Goal: Task Accomplishment & Management: Complete application form

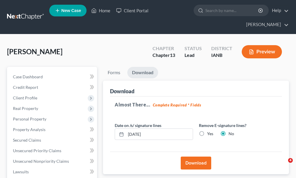
click at [103, 11] on link "Home" at bounding box center [100, 10] width 25 height 11
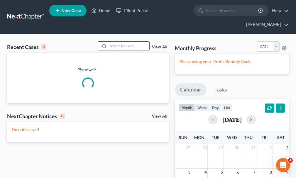
click at [118, 42] on input "search" at bounding box center [128, 46] width 41 height 8
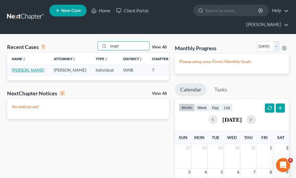
type input "langd"
click at [21, 67] on link "[PERSON_NAME]" at bounding box center [28, 69] width 33 height 5
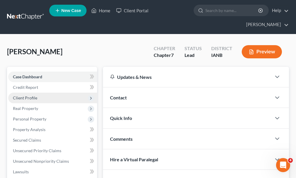
click at [25, 95] on span "Client Profile" at bounding box center [25, 97] width 24 height 5
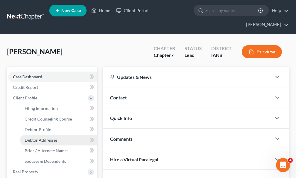
click at [40, 137] on span "Debtor Addresses" at bounding box center [41, 139] width 33 height 5
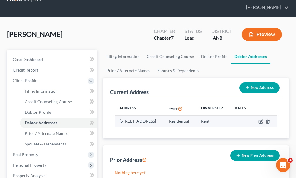
scroll to position [29, 0]
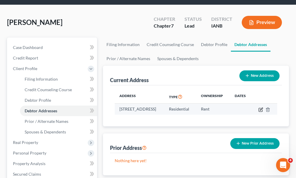
click at [263, 107] on icon "button" at bounding box center [260, 109] width 5 height 5
select select "16"
select select "0"
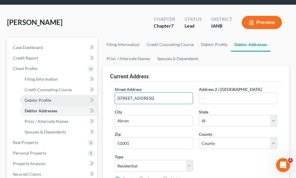
drag, startPoint x: 169, startPoint y: 89, endPoint x: 82, endPoint y: 91, distance: 86.8
type input "[STREET_ADDRESS][PERSON_NAME][PERSON_NAME]"
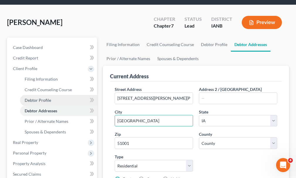
type input "[GEOGRAPHIC_DATA]"
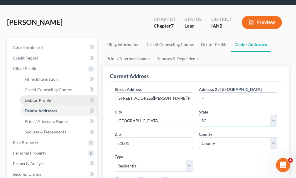
select select "43"
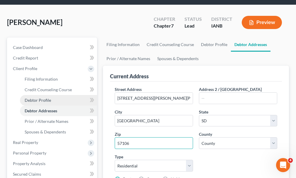
type input "57106"
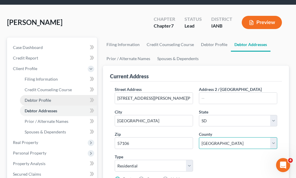
select select "48"
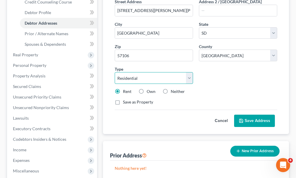
scroll to position [117, 0]
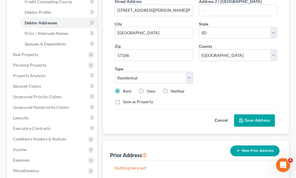
click at [249, 114] on button "Save Address" at bounding box center [254, 120] width 41 height 12
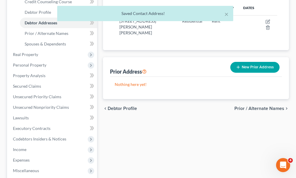
click at [250, 62] on button "New Prior Address" at bounding box center [254, 67] width 49 height 11
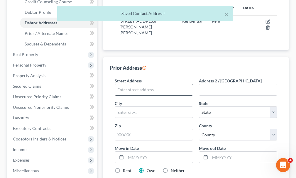
click at [159, 84] on input "text" at bounding box center [154, 89] width 78 height 11
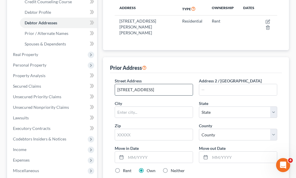
type input "[STREET_ADDRESS]"
type input "Akron"
select select "16"
type input "51001"
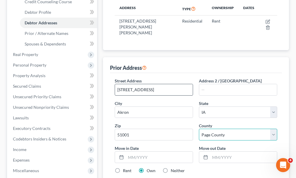
select select "74"
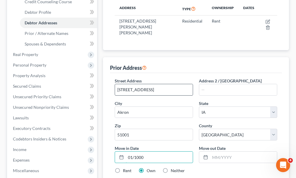
type input "01/1000"
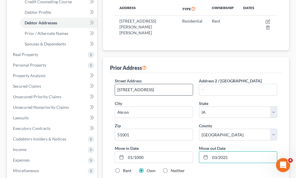
type input "03/2025"
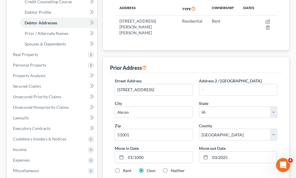
click at [123, 168] on label "Rent" at bounding box center [127, 171] width 8 height 6
click at [125, 168] on input "Rent" at bounding box center [127, 170] width 4 height 4
radio input "true"
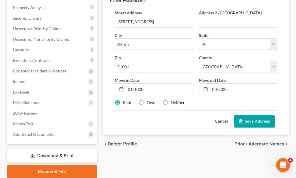
scroll to position [197, 0]
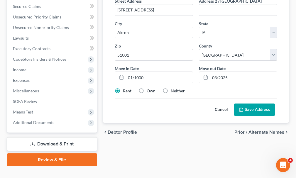
click at [248, 103] on button "Save Address" at bounding box center [254, 109] width 41 height 12
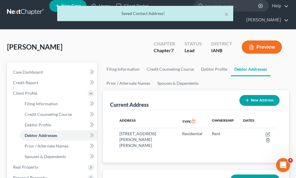
scroll to position [0, 0]
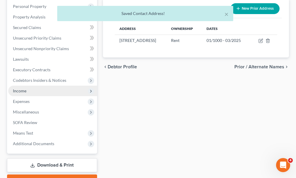
click at [18, 88] on span "Income" at bounding box center [19, 90] width 13 height 5
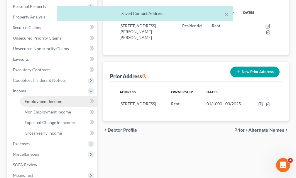
click at [36, 99] on span "Employment Income" at bounding box center [44, 101] width 38 height 5
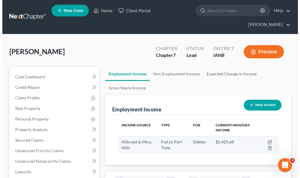
scroll to position [81, 174]
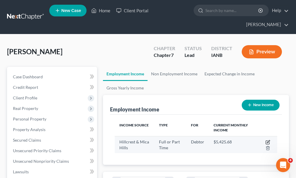
click at [267, 140] on icon "button" at bounding box center [268, 141] width 3 height 3
select select "0"
select select "16"
select select "0"
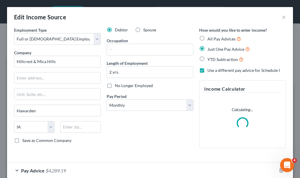
scroll to position [83, 177]
click at [6, 62] on div "Edit Income Source × Employment Type * Select Full or [DEMOGRAPHIC_DATA] Employ…" at bounding box center [150, 89] width 300 height 178
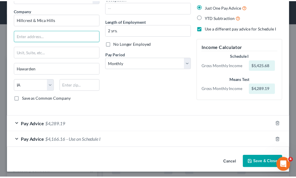
scroll to position [44, 0]
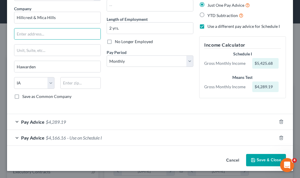
click at [251, 155] on button "Save & Close" at bounding box center [266, 160] width 40 height 12
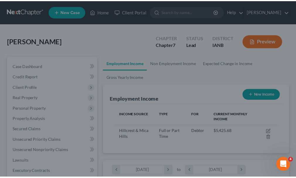
scroll to position [293014, 292921]
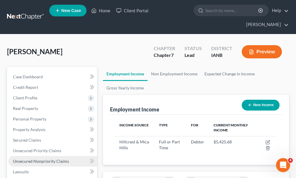
click at [42, 159] on span "Unsecured Nonpriority Claims" at bounding box center [41, 161] width 56 height 5
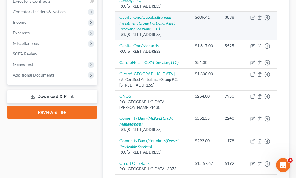
scroll to position [101, 0]
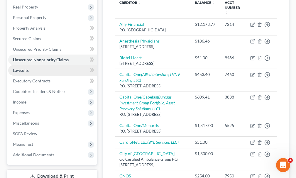
click at [18, 68] on span "Lawsuits" at bounding box center [21, 70] width 16 height 5
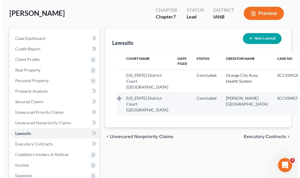
scroll to position [59, 0]
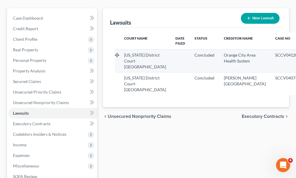
select select "2"
select select "1"
select select "16"
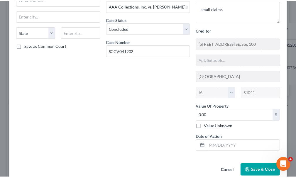
scroll to position [66, 0]
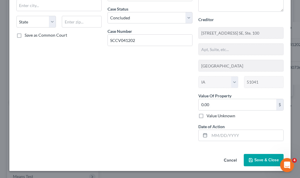
click at [259, 161] on span "Save & Close" at bounding box center [266, 159] width 25 height 5
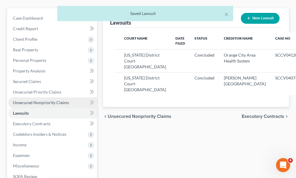
click at [40, 100] on span "Unsecured Nonpriority Claims" at bounding box center [41, 102] width 56 height 5
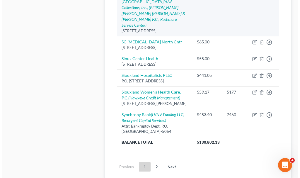
scroll to position [629, 0]
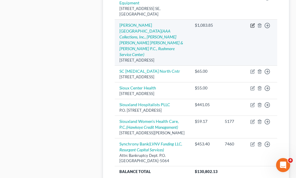
click at [251, 28] on icon "button" at bounding box center [252, 25] width 5 height 5
select select "43"
select select "9"
select select "0"
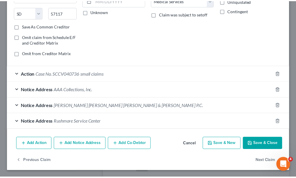
scroll to position [92, 0]
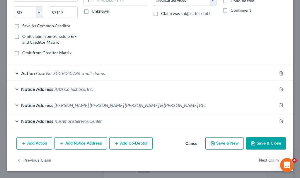
click at [256, 142] on button "Save & Close" at bounding box center [266, 143] width 40 height 12
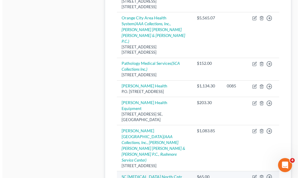
scroll to position [512, 0]
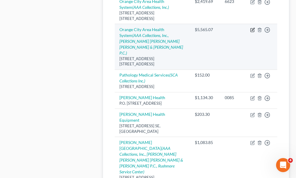
click at [251, 32] on icon "button" at bounding box center [252, 30] width 5 height 5
select select "16"
select select "9"
select select "0"
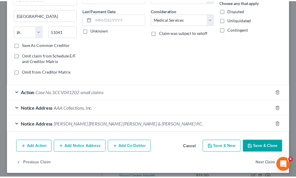
scroll to position [76, 0]
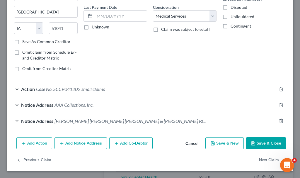
click at [255, 142] on button "Save & Close" at bounding box center [266, 143] width 40 height 12
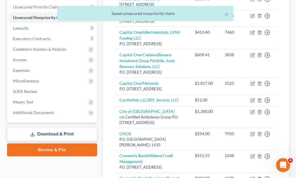
scroll to position [131, 0]
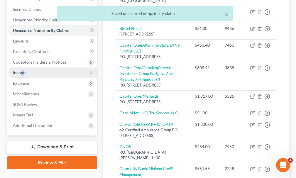
click at [23, 70] on span "Income" at bounding box center [19, 72] width 13 height 5
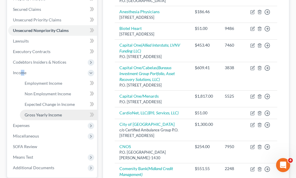
click at [43, 112] on span "Gross Yearly Income" at bounding box center [43, 114] width 37 height 5
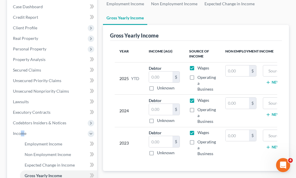
scroll to position [88, 0]
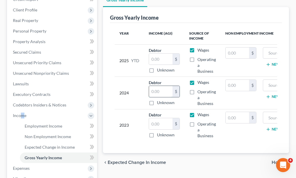
click at [160, 86] on input "text" at bounding box center [160, 91] width 23 height 11
type input "58,430"
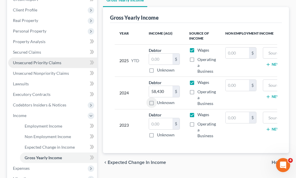
click at [34, 60] on span "Unsecured Priority Claims" at bounding box center [37, 62] width 48 height 5
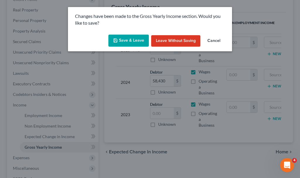
click at [133, 38] on button "Save & Leave" at bounding box center [128, 41] width 40 height 12
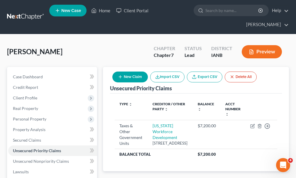
click at [133, 72] on button "New Claim" at bounding box center [129, 77] width 35 height 11
select select "0"
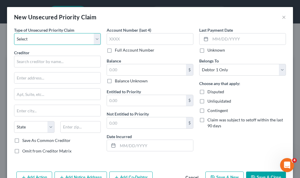
click at [50, 37] on select "Select Taxes & Other Government Units Domestic Support Obligations Extensions o…" at bounding box center [57, 39] width 87 height 12
select select "0"
click at [14, 33] on select "Select Taxes & Other Government Units Domestic Support Obligations Extensions o…" at bounding box center [57, 39] width 87 height 12
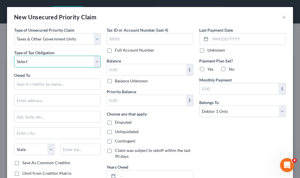
click at [43, 62] on select "Select Federal City State Franchise Tax Board Other" at bounding box center [57, 62] width 87 height 12
select select "0"
click at [14, 56] on select "Select Federal City State Franchise Tax Board Other" at bounding box center [57, 62] width 87 height 12
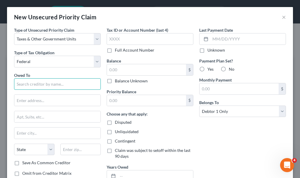
click at [37, 84] on input "text" at bounding box center [57, 84] width 87 height 12
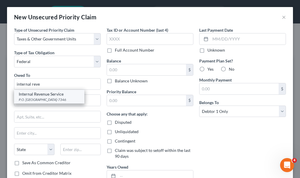
click at [47, 97] on div "Internal Revenue Service" at bounding box center [49, 94] width 61 height 6
type input "Internal Revenue Service"
type input "P.O. Box 7346"
type input "[GEOGRAPHIC_DATA]"
select select "39"
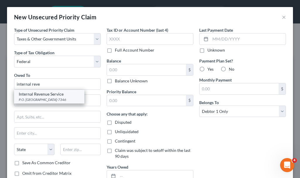
type input "19101-7346"
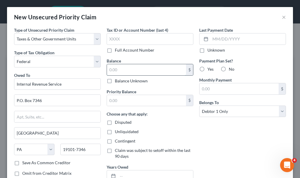
click at [122, 70] on input "text" at bounding box center [146, 69] width 79 height 11
type input "1,900.68"
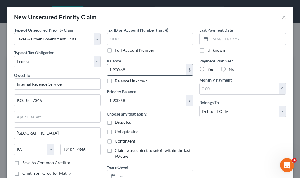
type input "1,900.68"
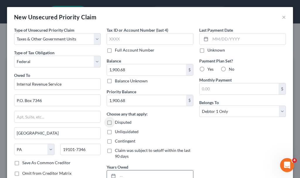
click at [141, 174] on input "text" at bounding box center [155, 175] width 75 height 11
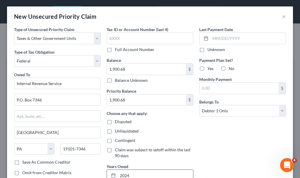
type input "2024"
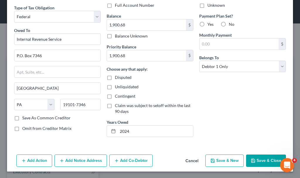
scroll to position [45, 0]
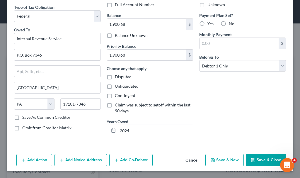
click at [81, 156] on button "Add Notice Address" at bounding box center [81, 160] width 52 height 12
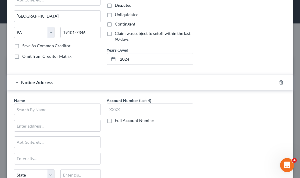
scroll to position [133, 0]
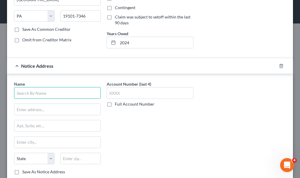
click at [69, 93] on input "text" at bounding box center [57, 93] width 87 height 12
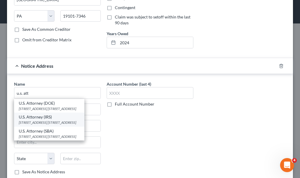
click at [43, 121] on div "[STREET_ADDRESS] [STREET_ADDRESS]" at bounding box center [49, 122] width 61 height 5
type input "U.S. Attorney (IRS)"
type input "[STREET_ADDRESS] SE, Box 1"
type input "[GEOGRAPHIC_DATA]"
select select "16"
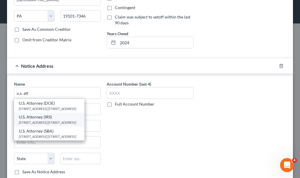
type input "52401"
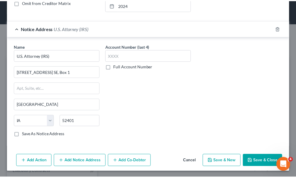
scroll to position [172, 0]
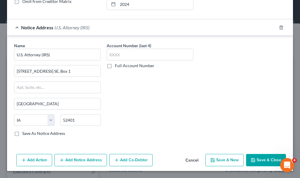
click at [254, 163] on button "Save & Close" at bounding box center [266, 160] width 40 height 12
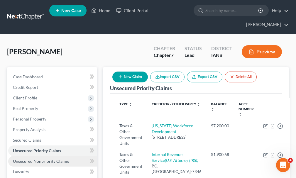
click at [38, 159] on span "Unsecured Nonpriority Claims" at bounding box center [41, 161] width 56 height 5
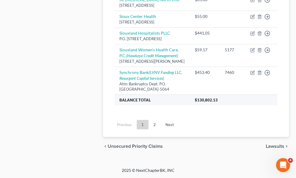
scroll to position [746, 0]
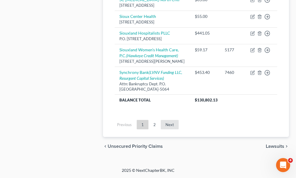
click at [167, 125] on link "Next" at bounding box center [170, 124] width 18 height 9
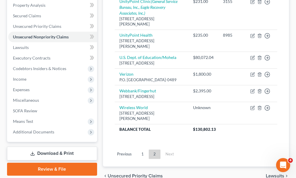
scroll to position [130, 0]
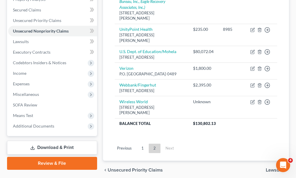
click at [124, 153] on link "Previous" at bounding box center [124, 148] width 24 height 9
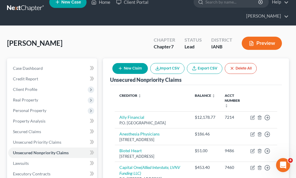
scroll to position [0, 0]
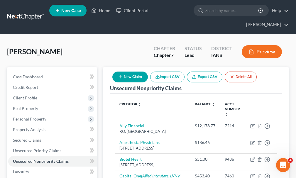
click at [127, 72] on button "New Claim" at bounding box center [129, 77] width 35 height 11
select select "0"
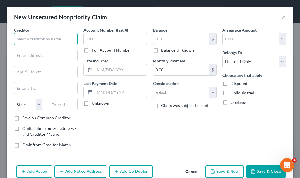
click at [49, 36] on input "text" at bounding box center [46, 39] width 64 height 12
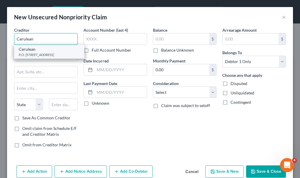
type input "Cerulean"
click at [30, 55] on div "P.O. [STREET_ADDRESS]" at bounding box center [49, 54] width 61 height 5
type input "P.O. Box 3220"
type input "Buffalo"
select select "35"
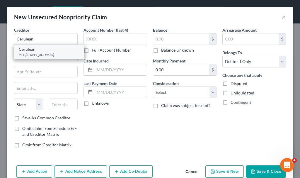
type input "14240"
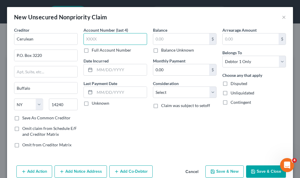
click at [96, 40] on input "text" at bounding box center [116, 39] width 64 height 12
type input "1361"
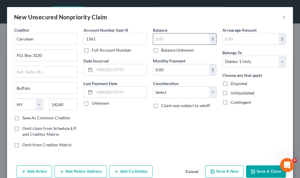
click at [163, 39] on input "text" at bounding box center [181, 38] width 56 height 11
type input "892.49"
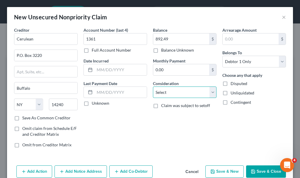
click at [164, 94] on select "Select Cable / Satellite Services Collection Agency Credit Card Debt Debt Couns…" at bounding box center [185, 92] width 64 height 12
select select "2"
click at [153, 86] on select "Select Cable / Satellite Services Collection Agency Credit Card Debt Debt Couns…" at bounding box center [185, 92] width 64 height 12
click at [252, 167] on button "Save & Close" at bounding box center [266, 171] width 40 height 12
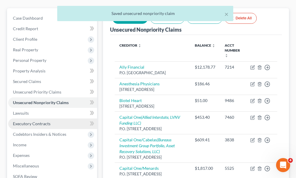
click at [28, 118] on link "Executory Contracts" at bounding box center [52, 123] width 89 height 11
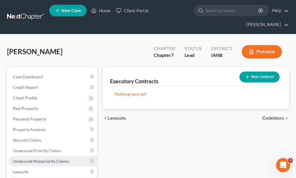
click at [35, 159] on span "Unsecured Nonpriority Claims" at bounding box center [41, 161] width 56 height 5
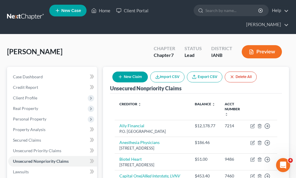
click at [131, 72] on button "New Claim" at bounding box center [129, 77] width 35 height 11
select select "0"
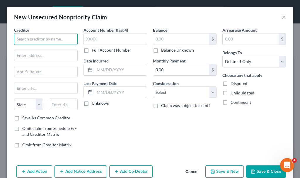
click at [54, 37] on input "text" at bounding box center [46, 39] width 64 height 12
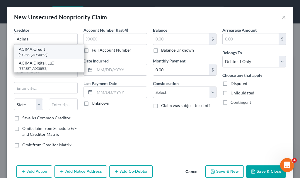
click at [38, 54] on div "[STREET_ADDRESS]" at bounding box center [49, 54] width 61 height 5
type input "ACIMA Credit"
type input "[STREET_ADDRESS]"
type input "[PERSON_NAME]"
select select "46"
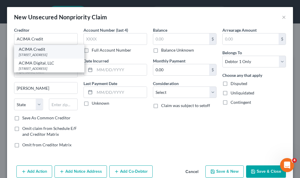
type input "84020"
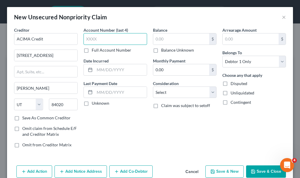
click at [105, 38] on input "text" at bounding box center [116, 39] width 64 height 12
type input "9740"
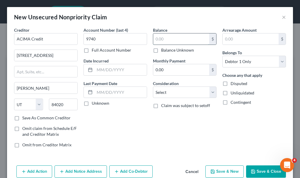
click at [172, 37] on input "text" at bounding box center [181, 38] width 56 height 11
type input "125.25"
click at [259, 171] on button "Save & Close" at bounding box center [266, 171] width 40 height 12
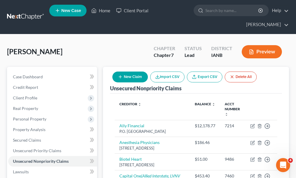
click at [134, 72] on button "New Claim" at bounding box center [129, 77] width 35 height 11
select select "0"
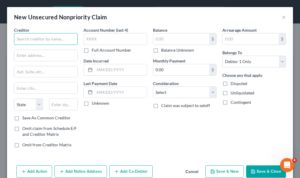
click at [55, 38] on input "text" at bounding box center [46, 39] width 64 height 12
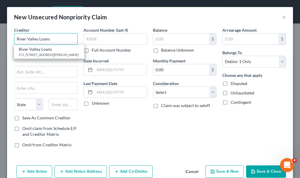
type input "River Valley Loans"
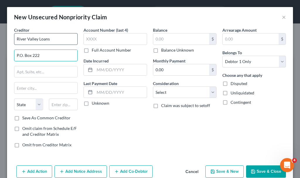
type input "P.O. Box 222"
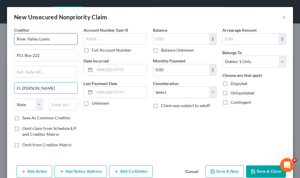
type input "Ft. [PERSON_NAME]"
select select "43"
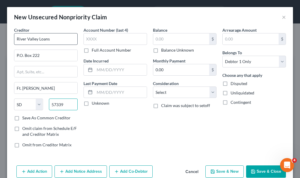
type input "57339"
type input "Fort [PERSON_NAME]"
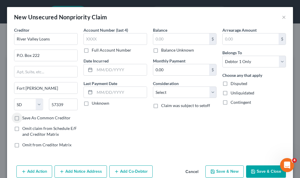
click at [22, 118] on label "Save As Common Creditor" at bounding box center [46, 118] width 48 height 6
click at [25, 118] on input "Save As Common Creditor" at bounding box center [27, 117] width 4 height 4
checkbox input "true"
click at [162, 41] on input "text" at bounding box center [181, 38] width 56 height 11
type input "560.24"
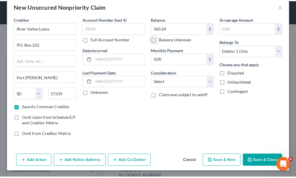
scroll to position [11, 0]
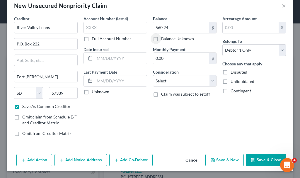
click at [252, 158] on button "Save & Close" at bounding box center [266, 160] width 40 height 12
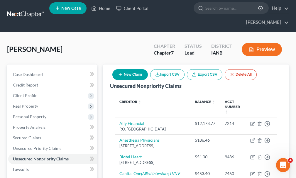
scroll to position [0, 0]
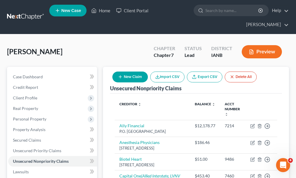
click at [129, 72] on button "New Claim" at bounding box center [129, 77] width 35 height 11
select select "0"
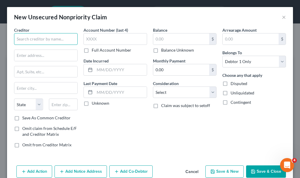
click at [35, 38] on input "text" at bounding box center [46, 39] width 64 height 12
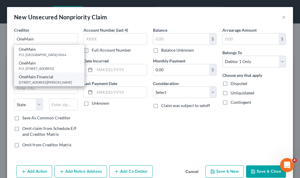
click at [30, 85] on div "[STREET_ADDRESS][PERSON_NAME]" at bounding box center [49, 82] width 61 height 5
type input "OneMain Financial"
type input "[STREET_ADDRESS][PERSON_NAME]"
type input "[GEOGRAPHIC_DATA]"
select select "16"
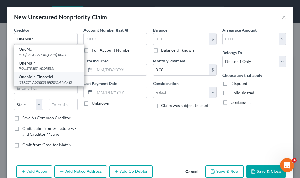
type input "51103-3054"
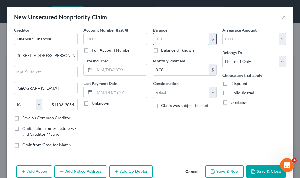
click at [165, 39] on input "text" at bounding box center [181, 38] width 56 height 11
type input "1,055.16"
click at [255, 170] on button "Save & Close" at bounding box center [266, 171] width 40 height 12
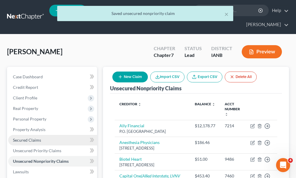
click at [28, 137] on span "Secured Claims" at bounding box center [27, 139] width 28 height 5
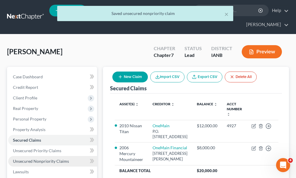
click at [31, 159] on span "Unsecured Nonpriority Claims" at bounding box center [41, 161] width 56 height 5
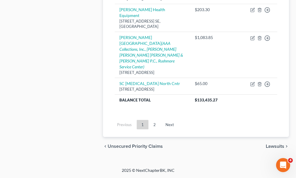
scroll to position [734, 0]
click at [169, 124] on link "Next" at bounding box center [170, 124] width 18 height 9
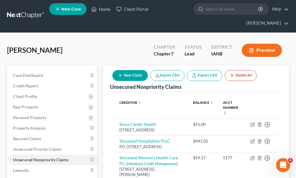
scroll to position [0, 0]
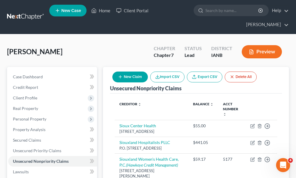
click at [130, 72] on button "New Claim" at bounding box center [129, 77] width 35 height 11
select select "0"
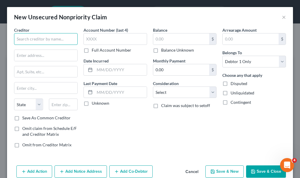
click at [52, 37] on input "text" at bounding box center [46, 39] width 64 height 12
type input "Emerald Financial Services"
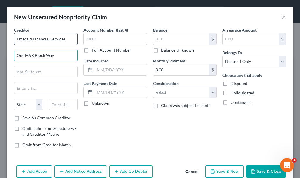
type input "One H&R Block Way"
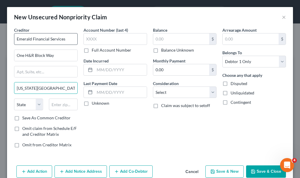
type input "[US_STATE][GEOGRAPHIC_DATA]"
select select "26"
type input "64105"
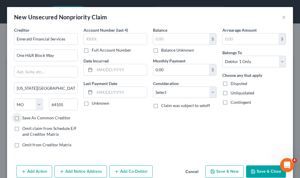
click at [22, 118] on label "Save As Common Creditor" at bounding box center [46, 118] width 48 height 6
click at [25, 118] on input "Save As Common Creditor" at bounding box center [27, 117] width 4 height 4
checkbox input "true"
click at [164, 38] on input "text" at bounding box center [181, 38] width 56 height 11
type input "816.18"
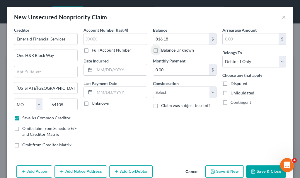
drag, startPoint x: 256, startPoint y: 169, endPoint x: 252, endPoint y: 170, distance: 4.2
click at [253, 170] on button "Save & Close" at bounding box center [266, 171] width 40 height 12
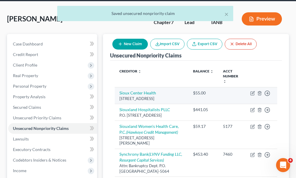
scroll to position [264, 0]
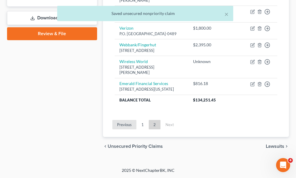
click at [118, 129] on link "Previous" at bounding box center [124, 124] width 24 height 9
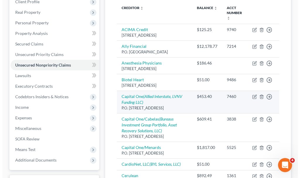
scroll to position [0, 0]
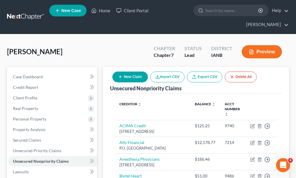
click at [128, 72] on button "New Claim" at bounding box center [129, 77] width 35 height 11
select select "0"
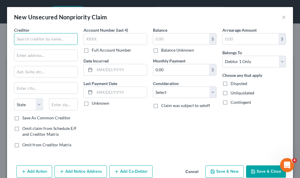
click at [49, 39] on input "text" at bounding box center [46, 39] width 64 height 12
type input "Midco"
type input "P.O. Box 5010"
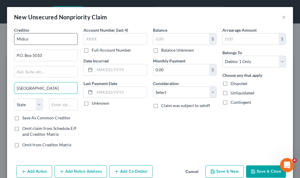
type input "[GEOGRAPHIC_DATA]"
select select "43"
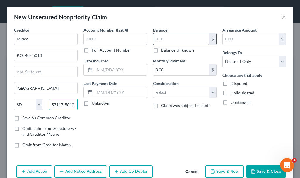
type input "57117-5010"
click at [166, 38] on input "text" at bounding box center [181, 38] width 56 height 11
type input "70.68"
drag, startPoint x: 254, startPoint y: 170, endPoint x: 223, endPoint y: 84, distance: 90.9
click at [251, 170] on button "Save & Close" at bounding box center [266, 171] width 40 height 12
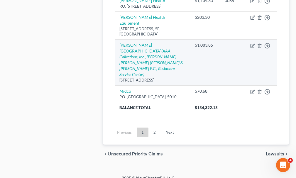
scroll to position [756, 0]
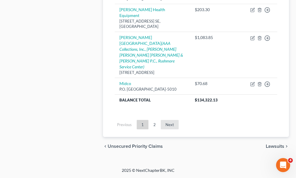
click at [169, 124] on link "Next" at bounding box center [170, 124] width 18 height 9
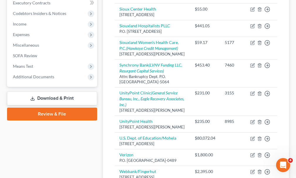
scroll to position [305, 0]
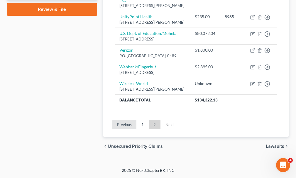
click at [119, 123] on link "Previous" at bounding box center [124, 124] width 24 height 9
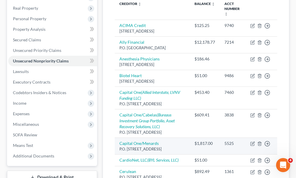
scroll to position [0, 0]
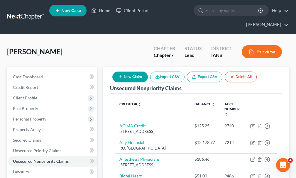
click at [125, 72] on button "New Claim" at bounding box center [129, 77] width 35 height 11
select select "0"
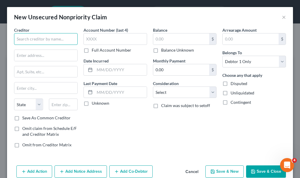
click at [57, 37] on input "text" at bounding box center [46, 39] width 64 height 12
type input "TBO Bank"
type input "P.O. Box 199"
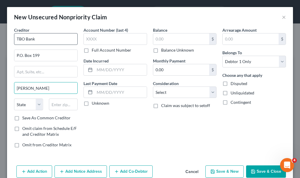
type input "[PERSON_NAME]"
select select "26"
type input "64077"
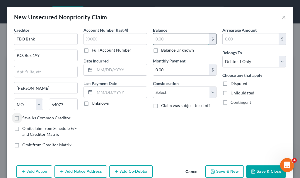
click at [171, 40] on input "text" at bounding box center [181, 38] width 56 height 11
type input "123.39"
click at [254, 168] on button "Save & Close" at bounding box center [266, 171] width 40 height 12
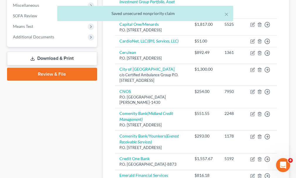
scroll to position [234, 0]
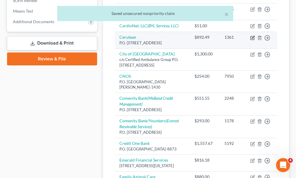
click at [252, 40] on icon "button" at bounding box center [252, 37] width 5 height 5
select select "35"
select select "2"
select select "0"
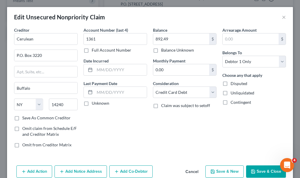
click at [254, 170] on button "Save & Close" at bounding box center [266, 171] width 40 height 12
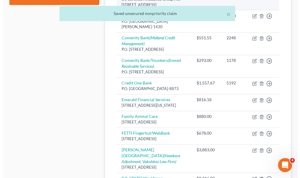
scroll to position [322, 0]
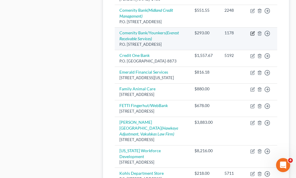
click at [251, 36] on icon "button" at bounding box center [252, 33] width 5 height 5
select select "36"
select select "2"
select select "0"
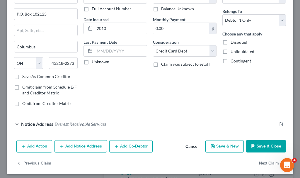
scroll to position [44, 0]
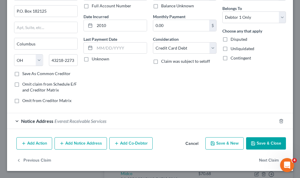
click at [81, 140] on button "Add Notice Address" at bounding box center [81, 143] width 52 height 12
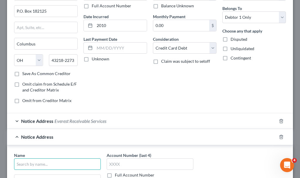
click at [64, 163] on input "text" at bounding box center [57, 164] width 87 height 12
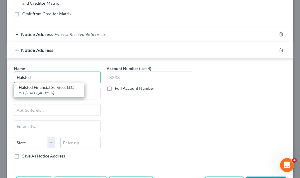
scroll to position [132, 0]
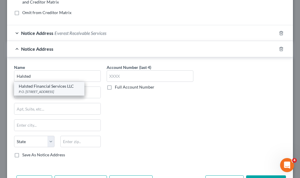
click at [43, 89] on div "Halsted Financial Services LLC" at bounding box center [49, 86] width 61 height 6
type input "Halsted Financial Services LLC"
type input "P.O. Box 828"
type input "Skokie"
select select "14"
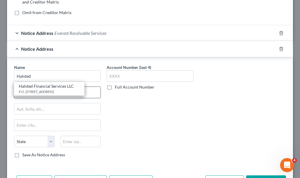
type input "60076"
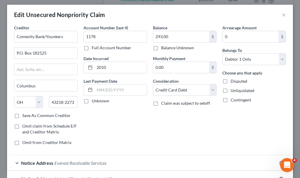
scroll to position [0, 0]
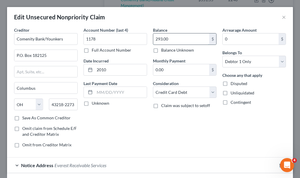
click at [186, 40] on input "293.00" at bounding box center [181, 38] width 56 height 11
type input "639.84"
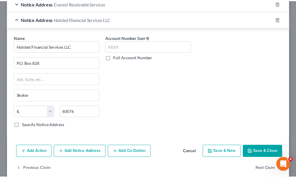
scroll to position [171, 0]
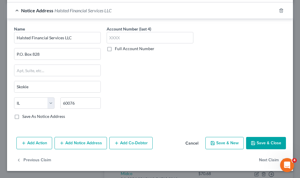
click at [259, 141] on button "Save & Close" at bounding box center [266, 143] width 40 height 12
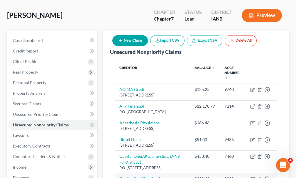
scroll to position [0, 0]
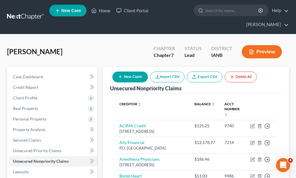
click at [126, 72] on button "New Claim" at bounding box center [129, 77] width 35 height 11
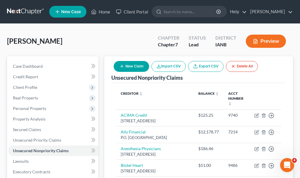
select select "0"
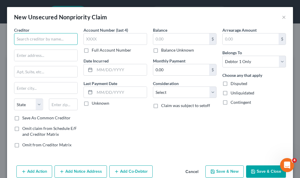
click at [50, 37] on input "text" at bounding box center [46, 39] width 64 height 12
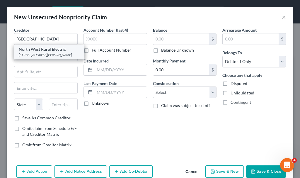
click at [48, 53] on div "[STREET_ADDRESS][PERSON_NAME]" at bounding box center [49, 54] width 61 height 5
type input "North West Rural Electric"
type input "5975 IA-175"
type input "[PERSON_NAME]"
select select "16"
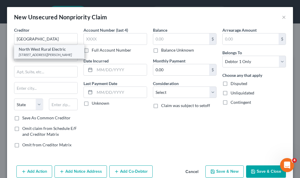
type input "51445"
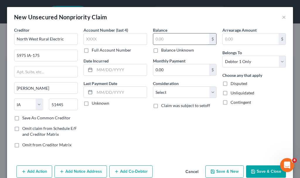
click at [164, 40] on input "text" at bounding box center [181, 38] width 56 height 11
type input "768.89"
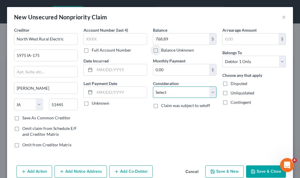
click at [169, 92] on select "Select Cable / Satellite Services Collection Agency Credit Card Debt Debt Couns…" at bounding box center [185, 92] width 64 height 12
select select "20"
click at [153, 86] on select "Select Cable / Satellite Services Collection Agency Credit Card Debt Debt Couns…" at bounding box center [185, 92] width 64 height 12
click at [257, 171] on button "Save & Close" at bounding box center [266, 171] width 40 height 12
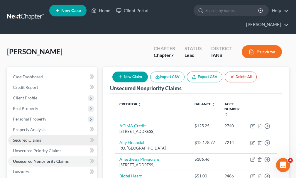
click at [22, 137] on span "Secured Claims" at bounding box center [27, 139] width 28 height 5
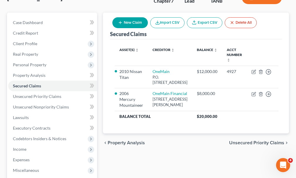
scroll to position [59, 0]
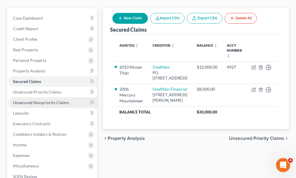
click at [35, 100] on span "Unsecured Nonpriority Claims" at bounding box center [41, 102] width 56 height 5
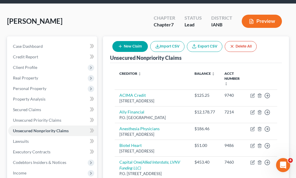
scroll to position [29, 0]
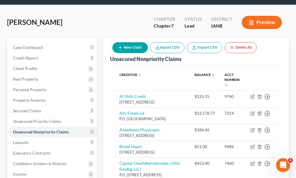
click at [132, 42] on button "New Claim" at bounding box center [129, 47] width 35 height 11
select select "0"
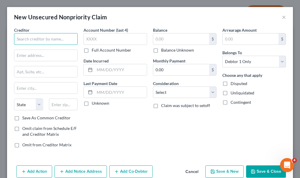
click at [55, 38] on input "text" at bounding box center [46, 39] width 64 height 12
type input "Aflac"
type input "P.O. Box 5626"
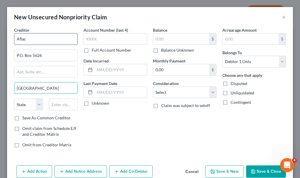
type input "[GEOGRAPHIC_DATA]"
select select "14"
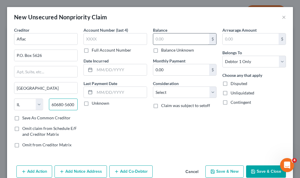
type input "60680-5600"
click at [174, 39] on input "text" at bounding box center [181, 38] width 56 height 11
type input "135"
click at [254, 171] on button "Save & Close" at bounding box center [266, 171] width 40 height 12
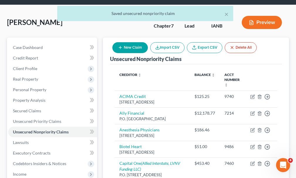
click at [129, 42] on button "New Claim" at bounding box center [129, 47] width 35 height 11
select select "0"
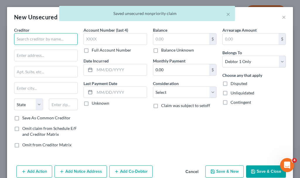
click at [51, 39] on input "text" at bounding box center [46, 39] width 64 height 12
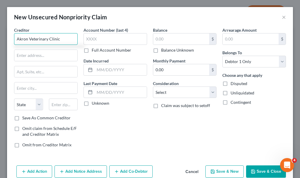
type input "Akron Veterinary Clinic"
type input "P.O. Box 497"
type input "Akron"
select select "16"
type input "51001"
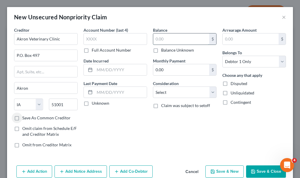
click at [170, 41] on input "text" at bounding box center [181, 38] width 56 height 11
type input "123.67"
click at [254, 171] on button "Save & Close" at bounding box center [266, 171] width 40 height 12
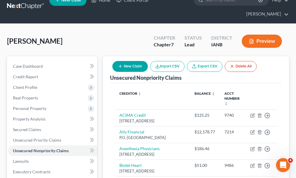
scroll to position [0, 0]
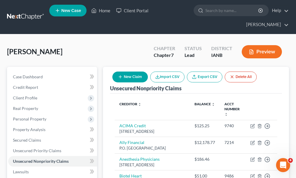
click at [130, 72] on button "New Claim" at bounding box center [129, 77] width 35 height 11
select select "0"
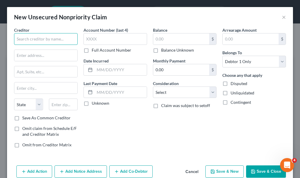
click at [56, 35] on input "text" at bounding box center [46, 39] width 64 height 12
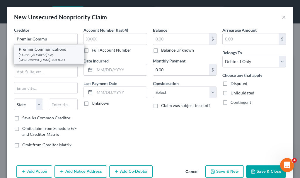
click at [43, 52] on div "[STREET_ADDRESS] SW, [GEOGRAPHIC_DATA], IA 51031" at bounding box center [49, 57] width 61 height 10
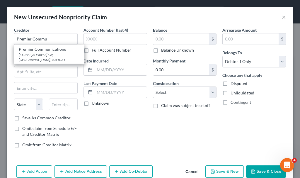
type input "Premier Communications"
type input "[STREET_ADDRESS] SW"
type input "Le Mars"
select select "16"
type input "51031"
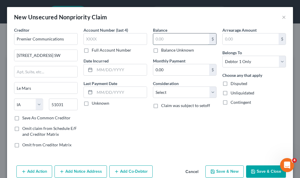
click at [175, 38] on input "text" at bounding box center [181, 38] width 56 height 11
click at [59, 53] on input "[STREET_ADDRESS] SW" at bounding box center [45, 55] width 63 height 11
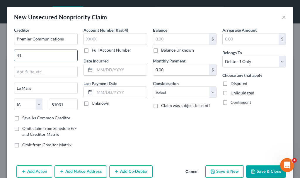
type input "4"
type input "P.O. Box 200"
type input "[GEOGRAPHIC_DATA]"
type input "51250"
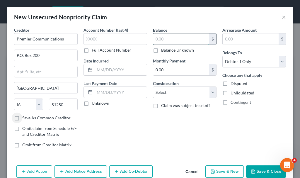
click at [174, 37] on input "text" at bounding box center [181, 38] width 56 height 11
type input "214.71"
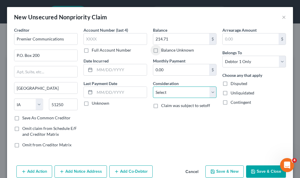
click at [178, 90] on select "Select Cable / Satellite Services Collection Agency Credit Card Debt Debt Couns…" at bounding box center [185, 92] width 64 height 12
select select "19"
click at [153, 86] on select "Select Cable / Satellite Services Collection Agency Credit Card Debt Debt Couns…" at bounding box center [185, 92] width 64 height 12
click at [256, 171] on button "Save & Close" at bounding box center [266, 171] width 40 height 12
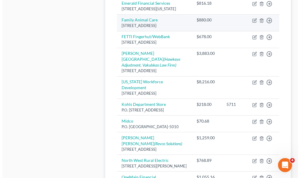
scroll to position [381, 0]
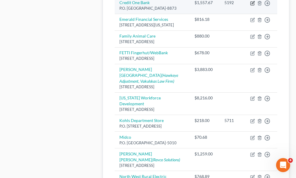
click at [253, 4] on icon "button" at bounding box center [252, 2] width 3 height 3
select select "31"
select select "2"
select select "0"
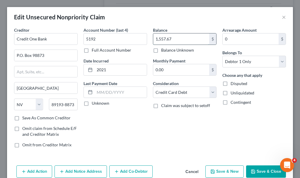
click at [179, 40] on input "1,557.67" at bounding box center [181, 38] width 56 height 11
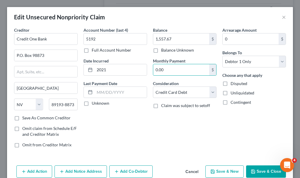
drag, startPoint x: 93, startPoint y: 169, endPoint x: 144, endPoint y: 132, distance: 62.4
click at [93, 169] on button "Add Notice Address" at bounding box center [81, 171] width 52 height 12
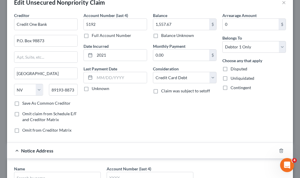
scroll to position [29, 0]
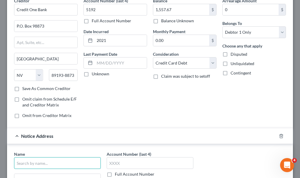
click at [65, 163] on input "text" at bounding box center [57, 163] width 87 height 12
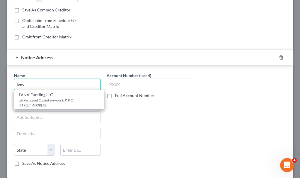
scroll to position [117, 0]
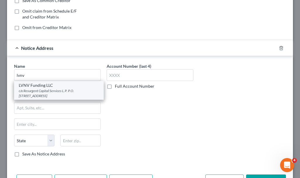
click at [46, 88] on div "LVNV Funding LLC" at bounding box center [59, 85] width 80 height 6
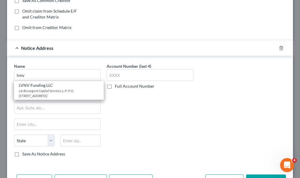
type input "LVNV Funding LLC"
type input "c/o Resurgent Capital Services L.P."
type input "P.O. Box 10497"
type input "[GEOGRAPHIC_DATA]"
select select "42"
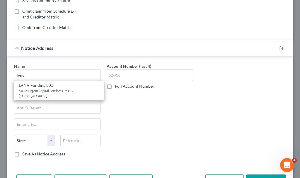
type input "29603-0497"
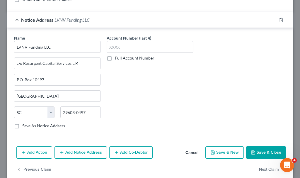
scroll to position [154, 0]
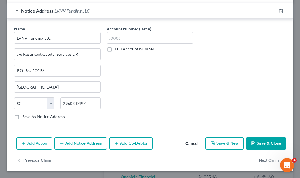
click at [90, 144] on button "Add Notice Address" at bounding box center [81, 143] width 52 height 12
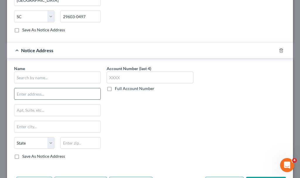
scroll to position [242, 0]
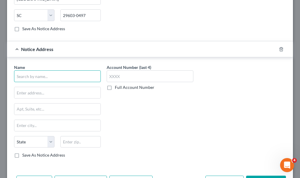
click at [66, 75] on input "text" at bounding box center [57, 76] width 87 height 12
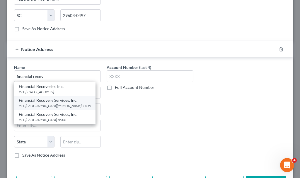
click at [38, 105] on div "P.O. [GEOGRAPHIC_DATA][PERSON_NAME]-1405" at bounding box center [55, 105] width 72 height 5
type input "Financial Recovery Services, Inc."
type input "P.O. Box 21405"
type input "[PERSON_NAME]"
select select "24"
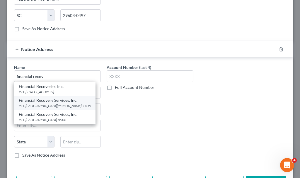
type input "55121-1405"
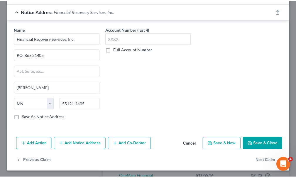
scroll to position [281, 0]
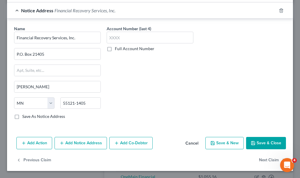
click at [254, 142] on button "Save & Close" at bounding box center [266, 143] width 40 height 12
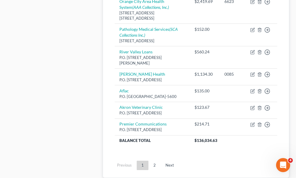
scroll to position [762, 0]
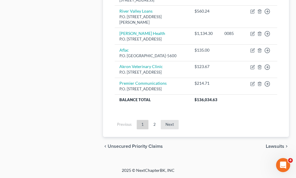
click at [170, 129] on link "Next" at bounding box center [170, 124] width 18 height 9
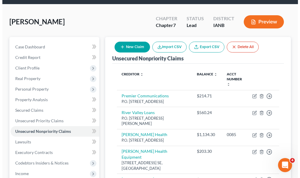
scroll to position [24, 0]
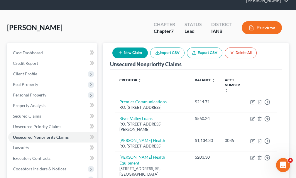
click at [125, 47] on button "New Claim" at bounding box center [129, 52] width 35 height 11
select select "0"
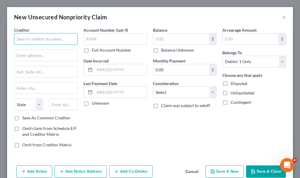
click at [51, 37] on input "text" at bounding box center [46, 39] width 64 height 12
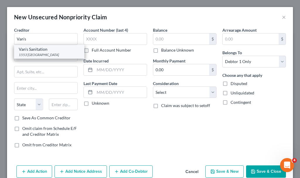
click at [41, 53] on div "1553 [GEOGRAPHIC_DATA]" at bounding box center [49, 54] width 61 height 5
type input "Van's Sanitation"
type input "1553 [GEOGRAPHIC_DATA]"
type input "Le Mars"
select select "16"
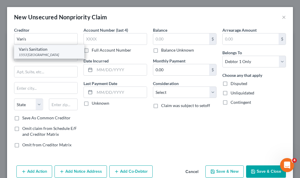
type input "51031"
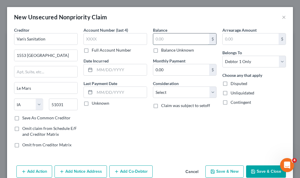
click at [176, 37] on input "text" at bounding box center [181, 38] width 56 height 11
type input "85.34"
click at [254, 173] on button "Save & Close" at bounding box center [266, 171] width 40 height 12
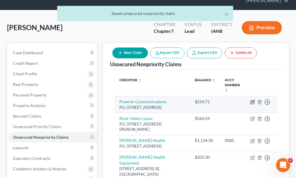
click at [253, 100] on icon "button" at bounding box center [252, 101] width 3 height 3
select select "16"
select select "19"
select select "0"
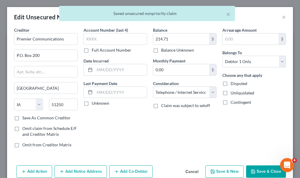
click at [70, 168] on button "Add Notice Address" at bounding box center [81, 171] width 52 height 12
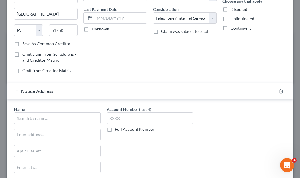
scroll to position [117, 0]
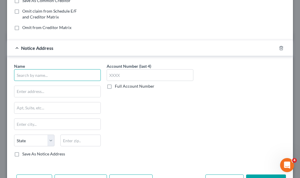
click at [69, 74] on input "text" at bounding box center [57, 75] width 87 height 12
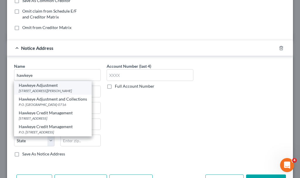
click at [45, 89] on div "[STREET_ADDRESS][PERSON_NAME]" at bounding box center [53, 90] width 68 height 5
type input "Hawkeye Adjustment"
type input "[STREET_ADDRESS][PERSON_NAME]"
type input "[GEOGRAPHIC_DATA]"
select select "16"
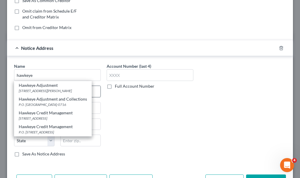
type input "51104"
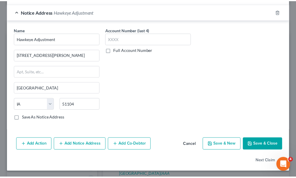
scroll to position [154, 0]
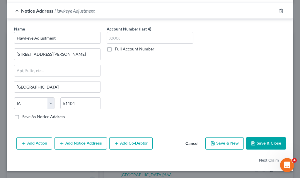
click at [256, 144] on button "Save & Close" at bounding box center [266, 143] width 40 height 12
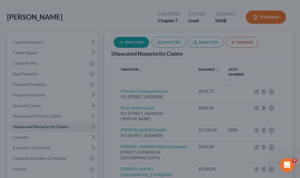
type input "0"
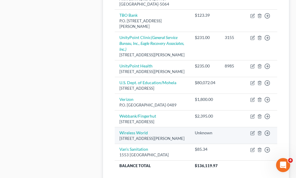
scroll to position [428, 0]
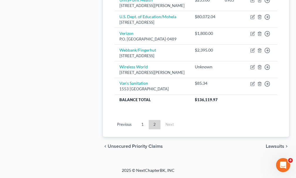
click at [123, 125] on link "Previous" at bounding box center [124, 124] width 24 height 9
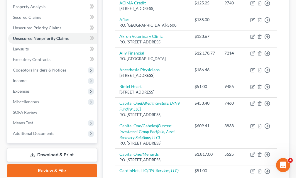
scroll to position [105, 0]
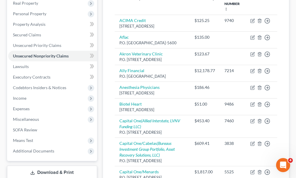
click at [53, 166] on link "Download & Print" at bounding box center [52, 173] width 90 height 14
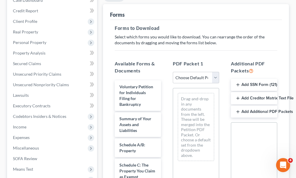
scroll to position [117, 0]
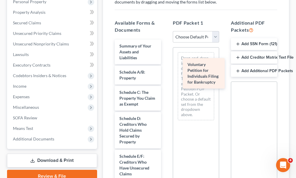
drag, startPoint x: 126, startPoint y: 40, endPoint x: 194, endPoint y: 69, distance: 74.2
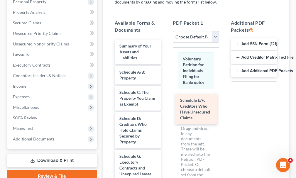
drag, startPoint x: 132, startPoint y: 156, endPoint x: 193, endPoint y: 108, distance: 77.9
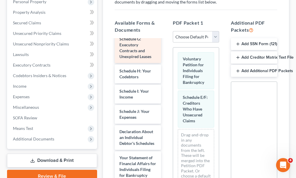
scroll to position [147, 0]
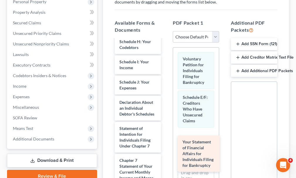
drag, startPoint x: 128, startPoint y: 139, endPoint x: 192, endPoint y: 151, distance: 65.0
click at [166, 151] on div "Your Statement of Financial Affairs for Individuals Filing for Bankruptcy Summa…" at bounding box center [138, 91] width 56 height 396
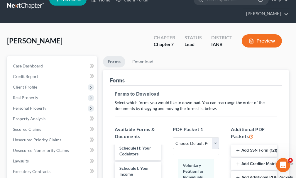
scroll to position [0, 0]
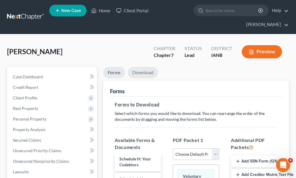
click at [138, 67] on link "Download" at bounding box center [142, 72] width 30 height 11
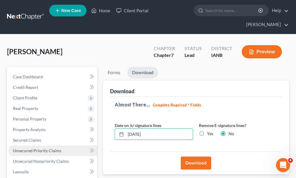
drag, startPoint x: 166, startPoint y: 123, endPoint x: 82, endPoint y: 136, distance: 85.2
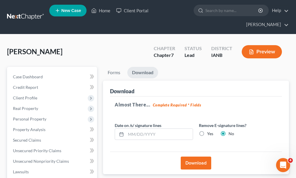
click at [207, 131] on label "Yes" at bounding box center [210, 134] width 6 height 6
click at [209, 131] on input "Yes" at bounding box center [211, 133] width 4 height 4
radio input "true"
radio input "false"
click at [193, 157] on button "Download" at bounding box center [196, 163] width 30 height 13
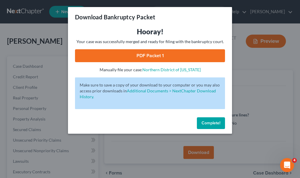
click at [104, 52] on link "PDF Packet 1" at bounding box center [150, 55] width 150 height 13
click at [211, 121] on span "Complete!" at bounding box center [211, 122] width 19 height 5
